Goal: Information Seeking & Learning: Learn about a topic

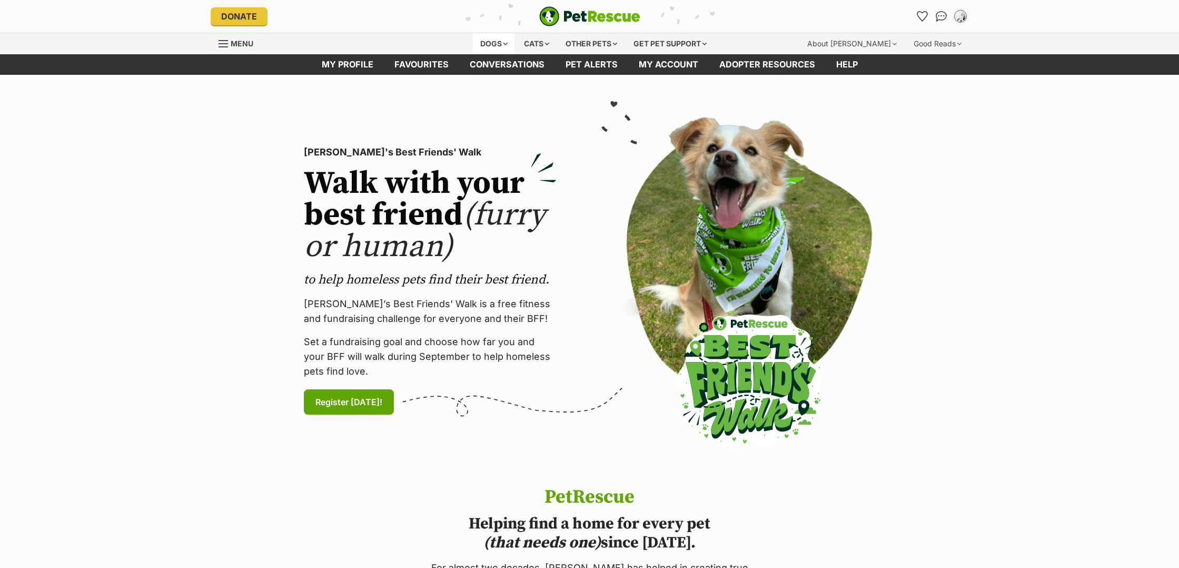
click at [490, 44] on div "Dogs" at bounding box center [494, 43] width 42 height 21
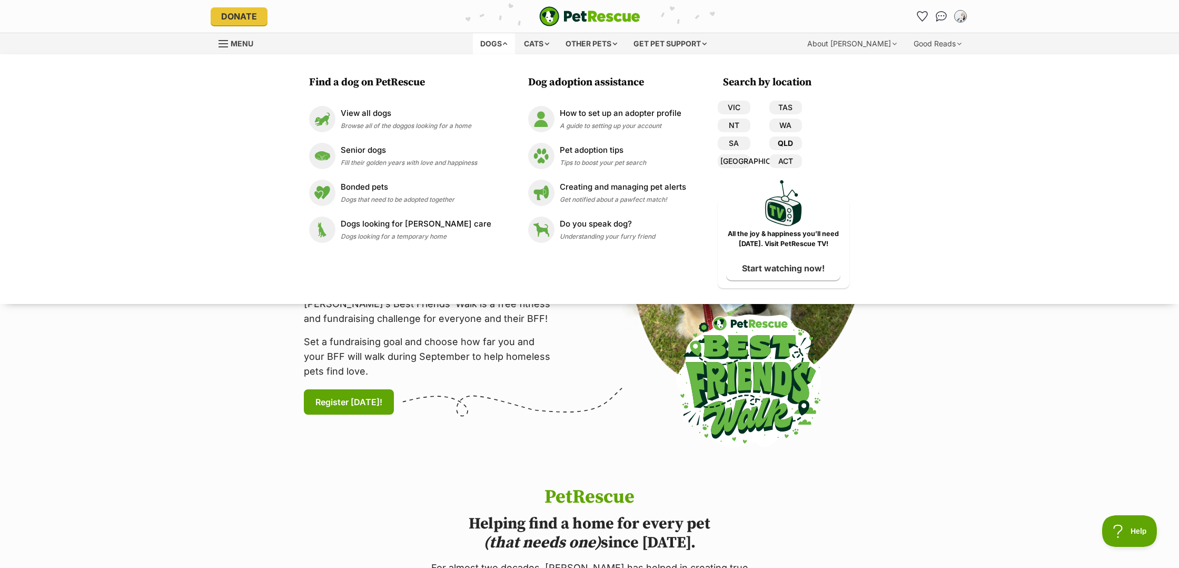
click at [778, 143] on link "QLD" at bounding box center [785, 143] width 33 height 14
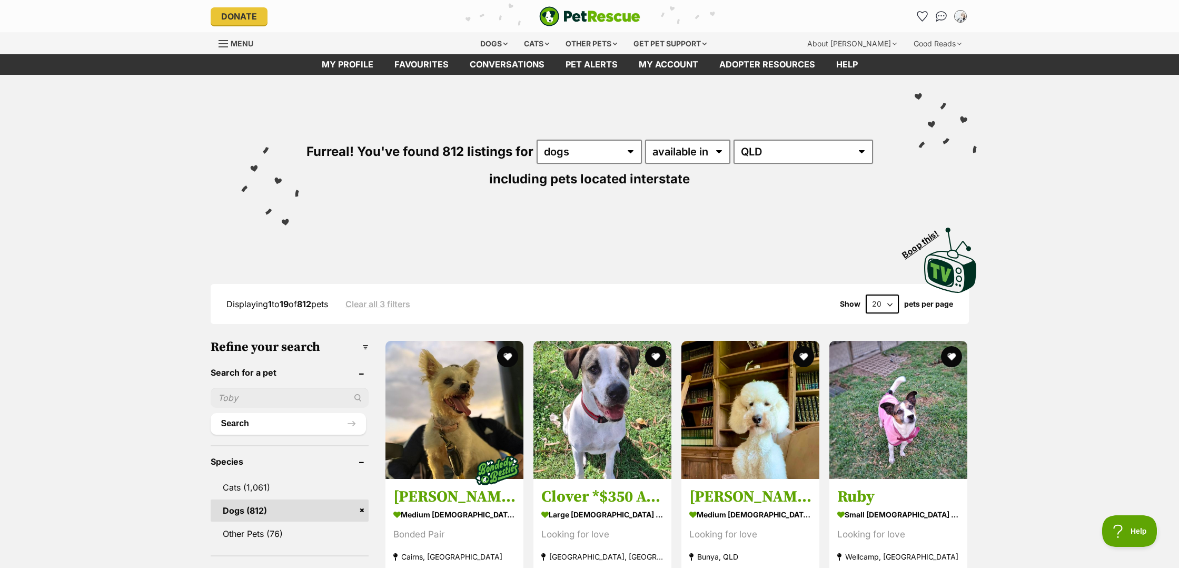
select select "60"
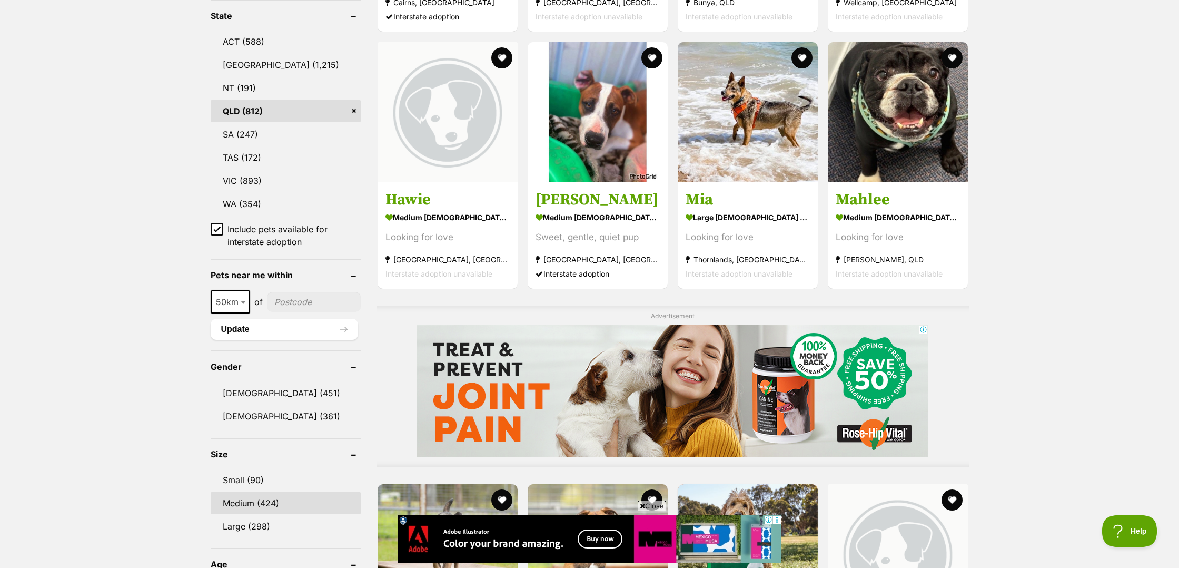
click at [243, 501] on link "Medium (424)" at bounding box center [286, 503] width 150 height 22
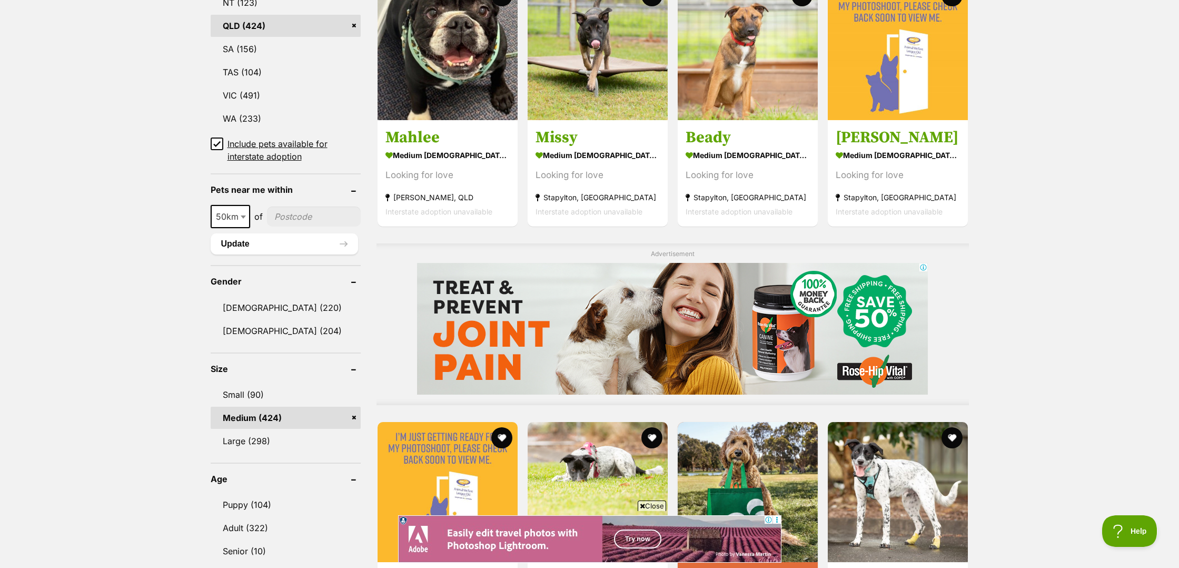
scroll to position [645, 0]
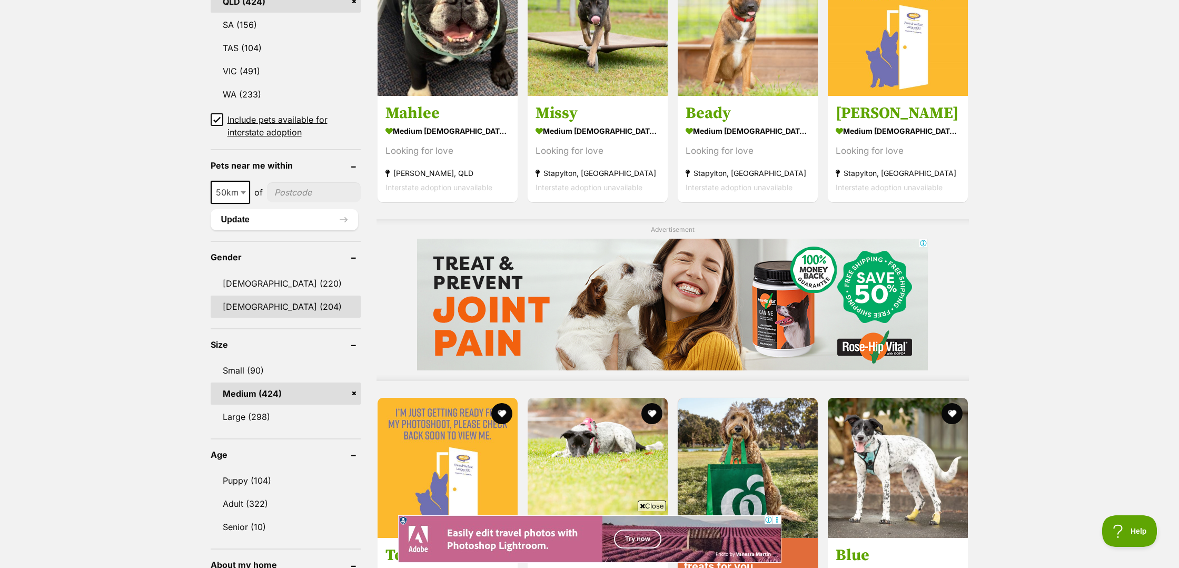
click at [240, 302] on link "Female (204)" at bounding box center [286, 306] width 150 height 22
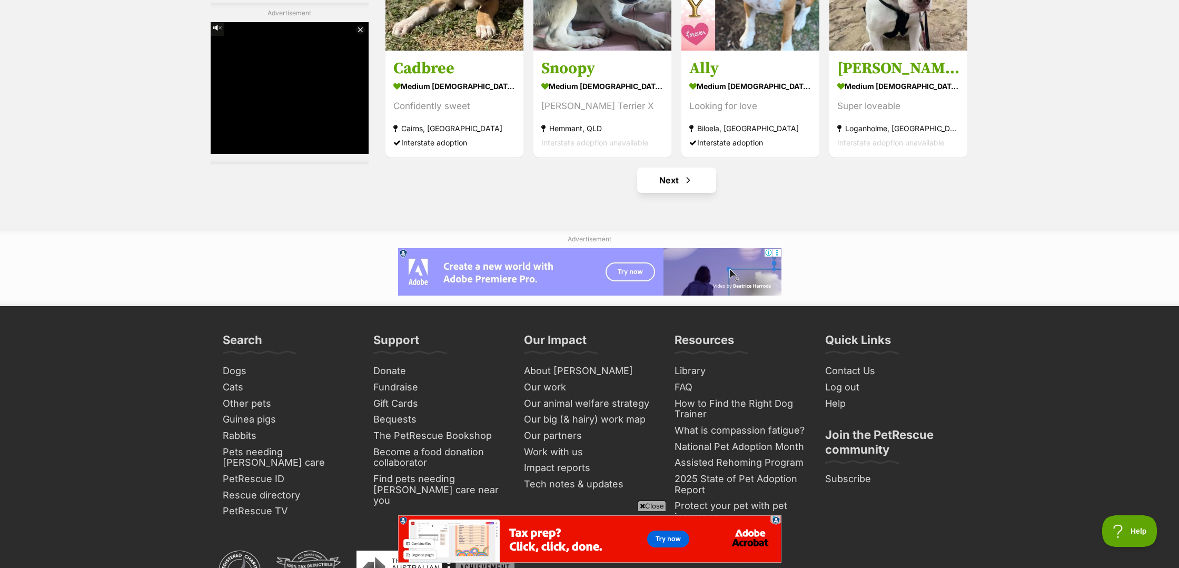
click at [674, 176] on link "Next" at bounding box center [676, 179] width 79 height 25
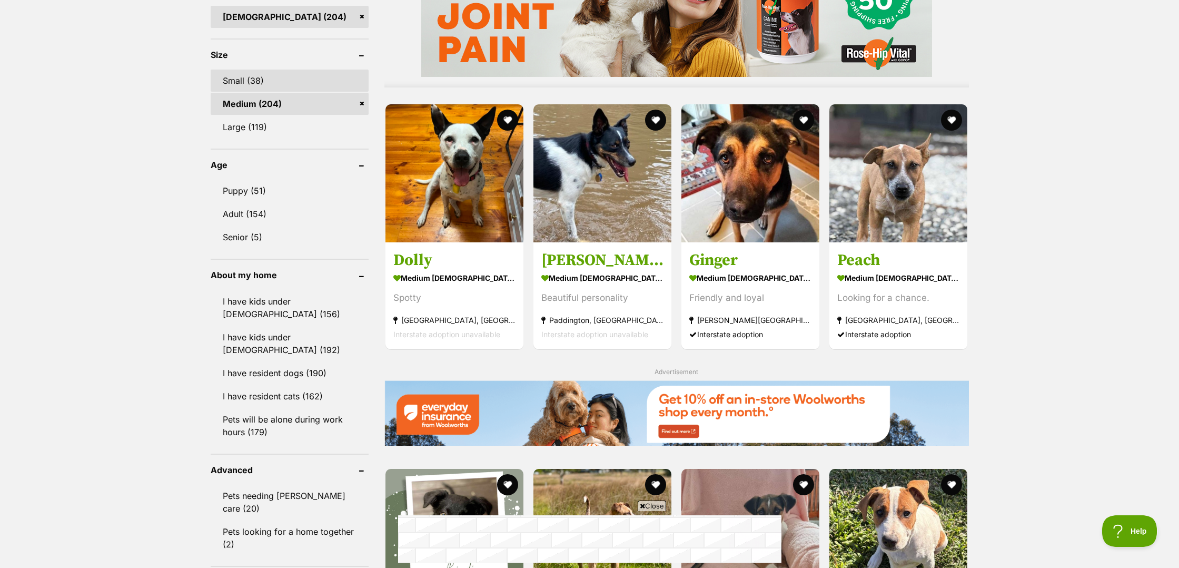
click at [278, 82] on link "Small (38)" at bounding box center [290, 81] width 158 height 22
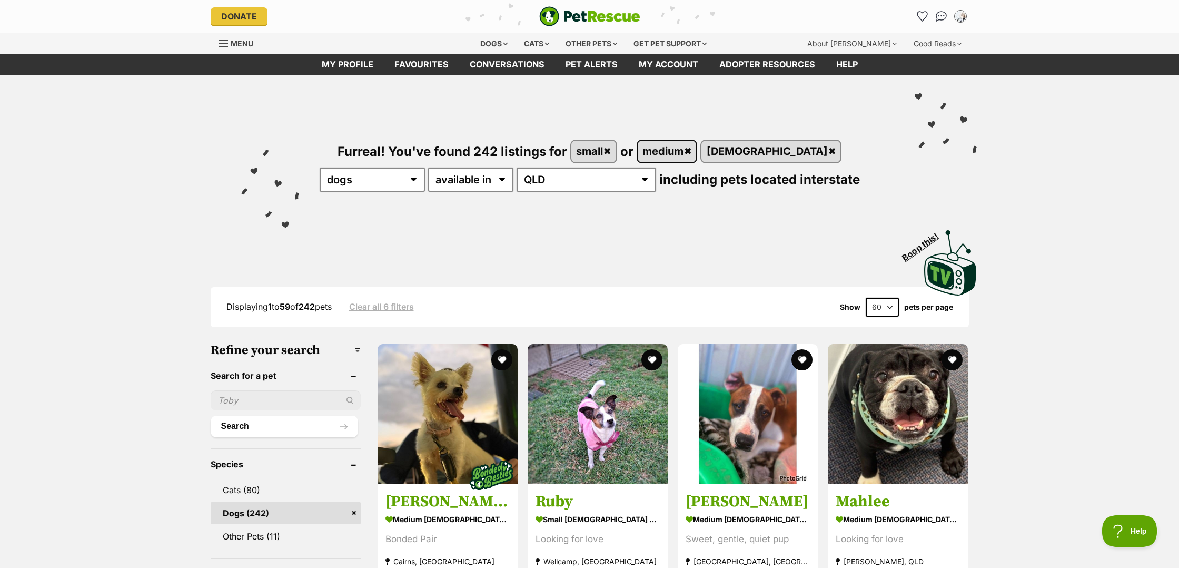
click at [678, 151] on link "medium" at bounding box center [667, 152] width 59 height 22
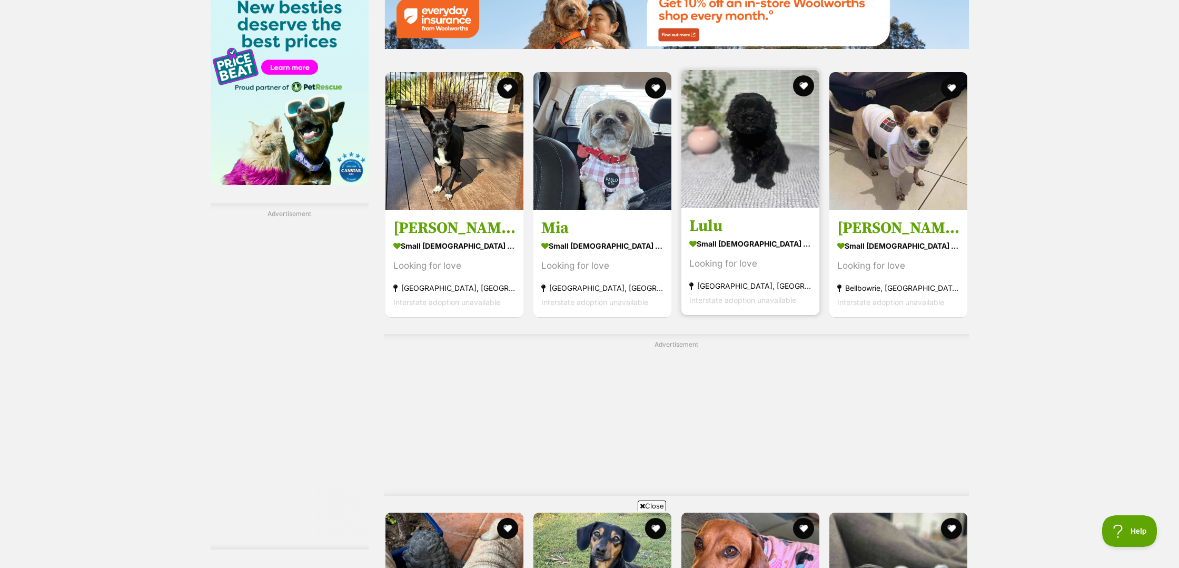
scroll to position [1651, 0]
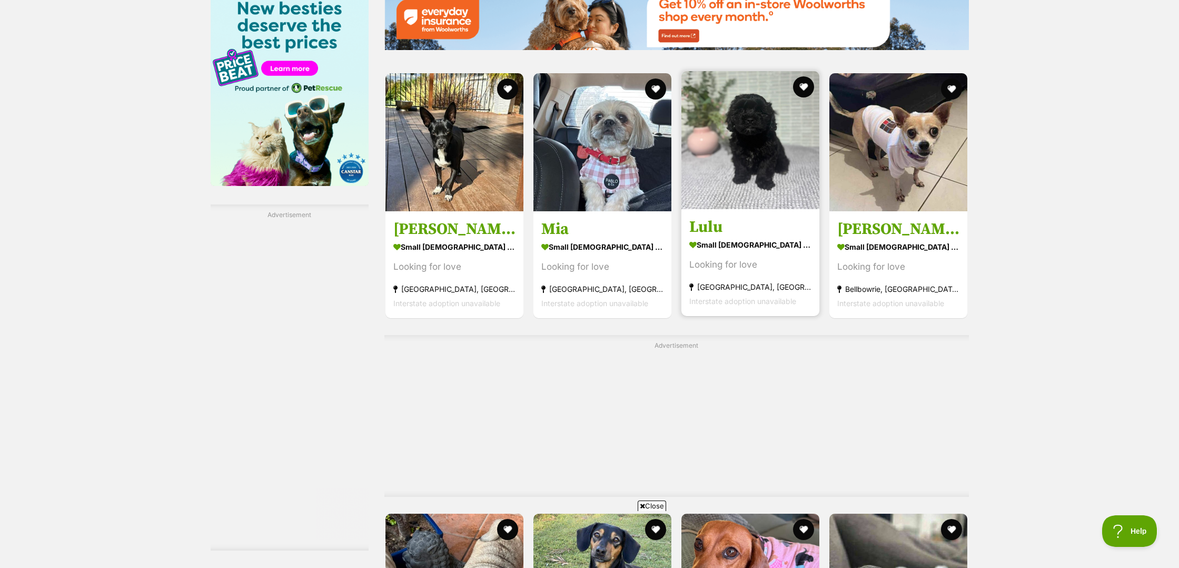
click at [706, 230] on h3 "Lulu" at bounding box center [750, 227] width 122 height 20
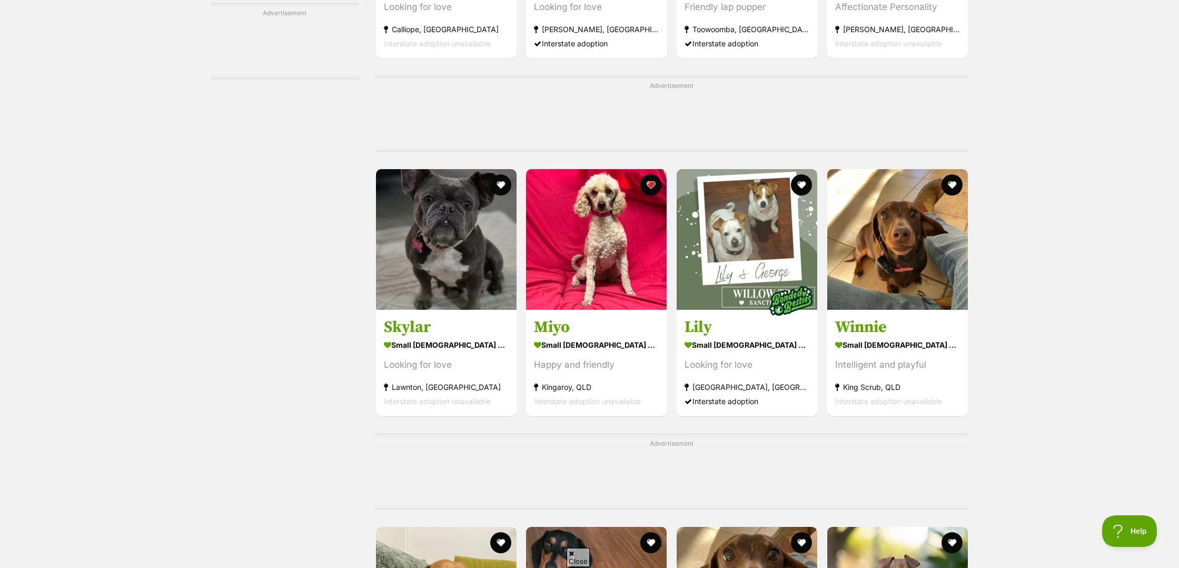
scroll to position [2453, 0]
